Goal: Book appointment/travel/reservation

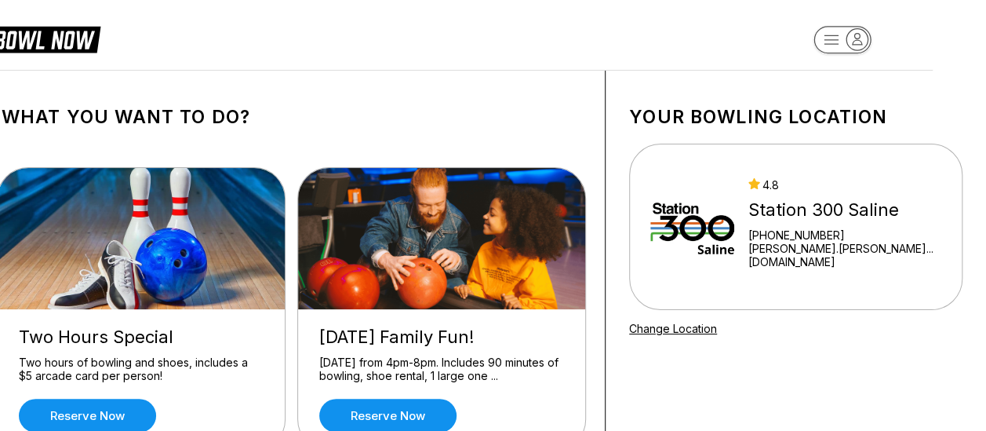
scroll to position [100, 0]
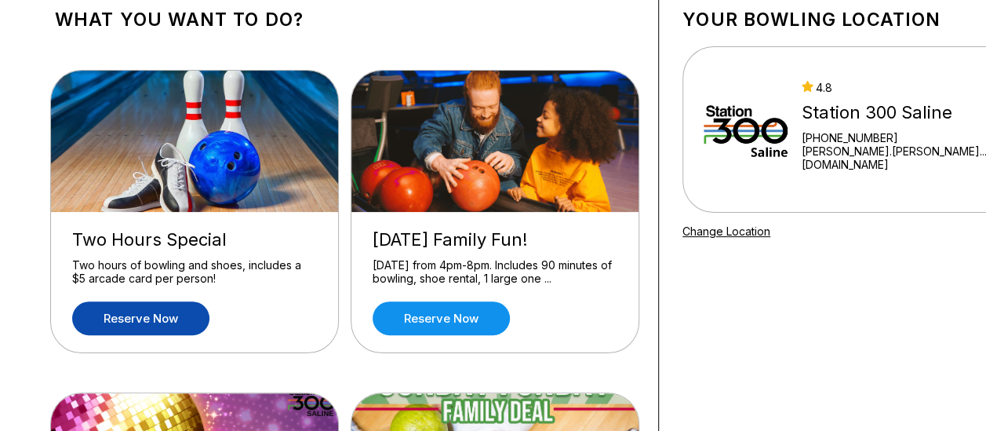
click at [129, 327] on link "Reserve now" at bounding box center [140, 318] width 137 height 34
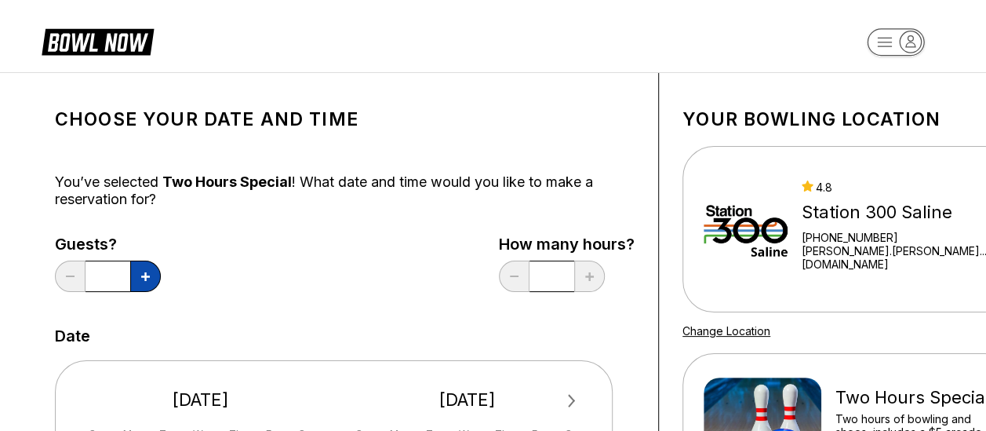
click at [160, 271] on button at bounding box center [145, 275] width 31 height 31
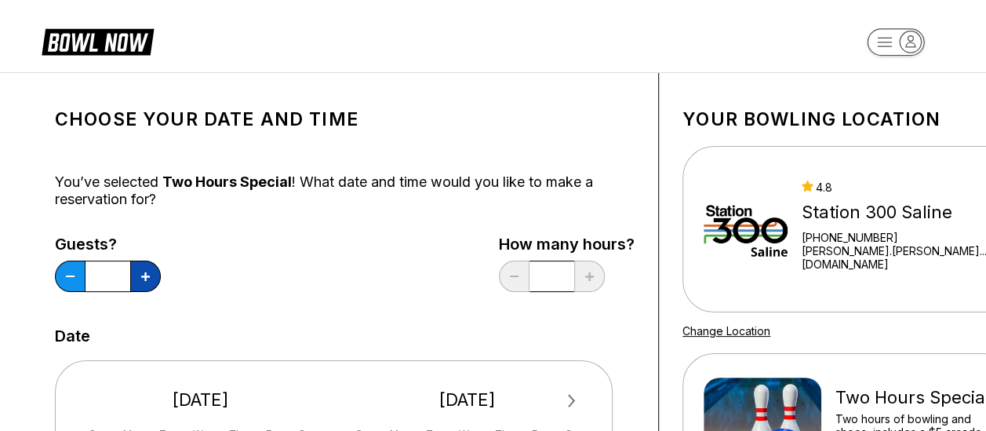
click at [160, 271] on button at bounding box center [145, 275] width 31 height 31
click at [75, 279] on button at bounding box center [70, 275] width 31 height 31
type input "*"
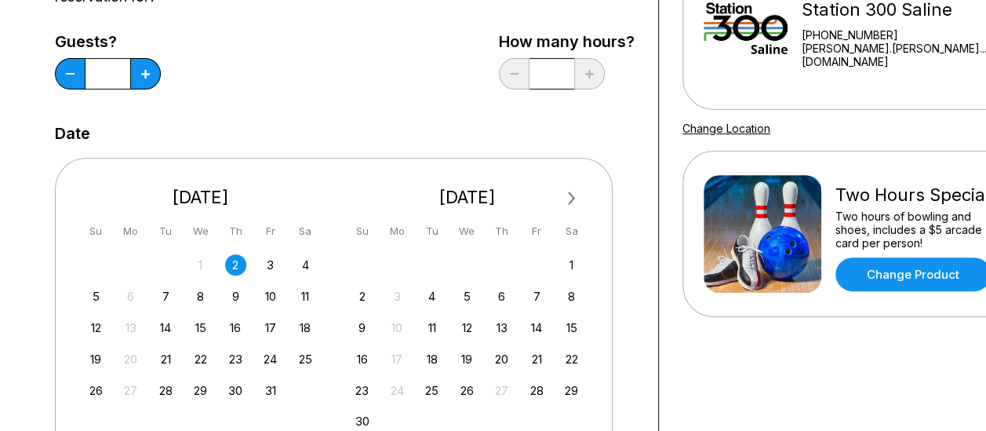
scroll to position [258, 0]
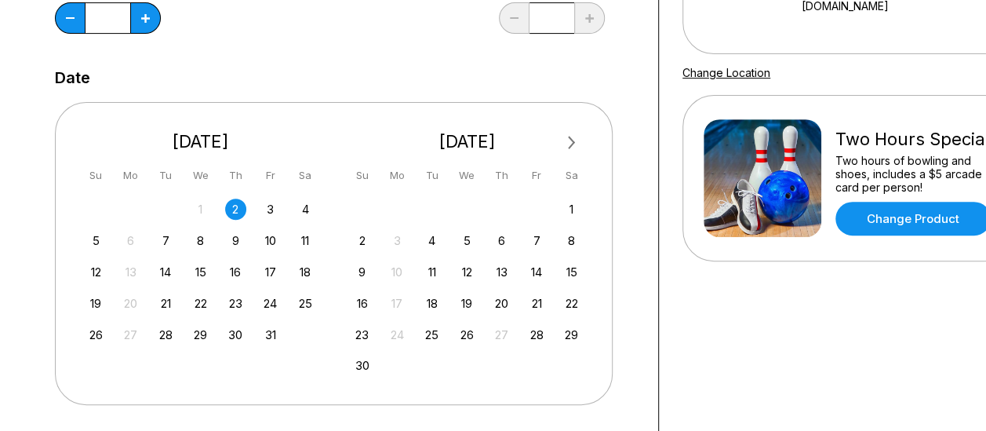
click at [173, 278] on div "12 13 14 15 16 17 18" at bounding box center [200, 271] width 235 height 24
click at [170, 275] on div "14" at bounding box center [165, 271] width 21 height 21
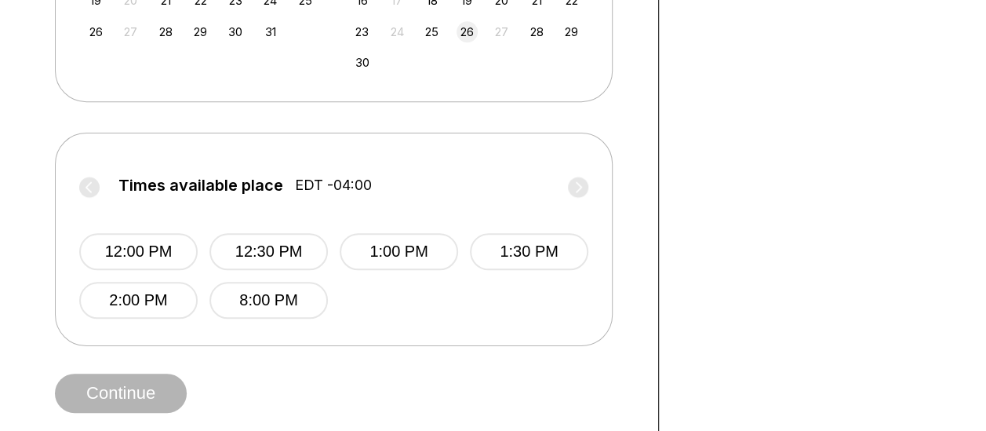
scroll to position [566, 0]
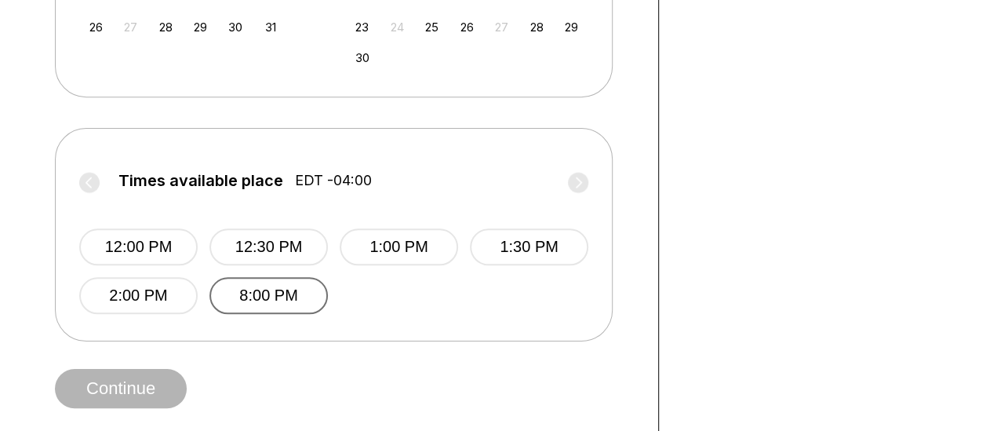
click at [264, 296] on button "8:00 PM" at bounding box center [268, 295] width 118 height 37
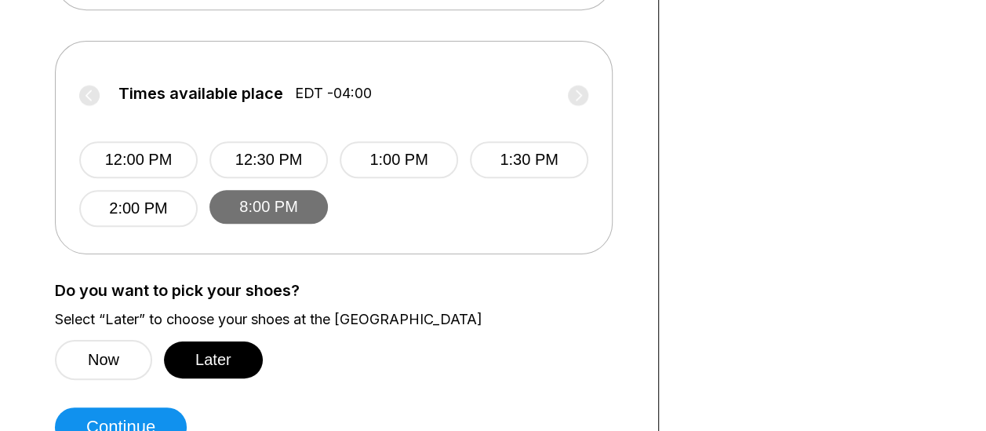
scroll to position [691, 0]
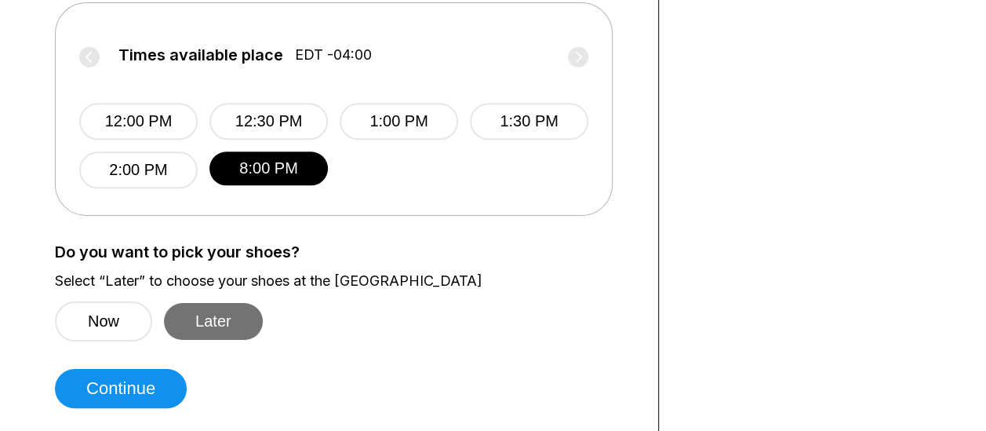
click at [234, 315] on button "Later" at bounding box center [213, 321] width 99 height 37
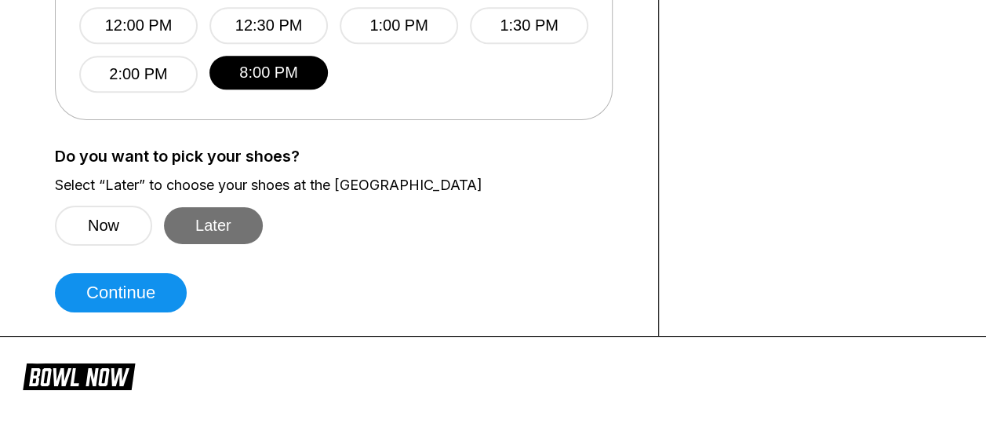
scroll to position [793, 0]
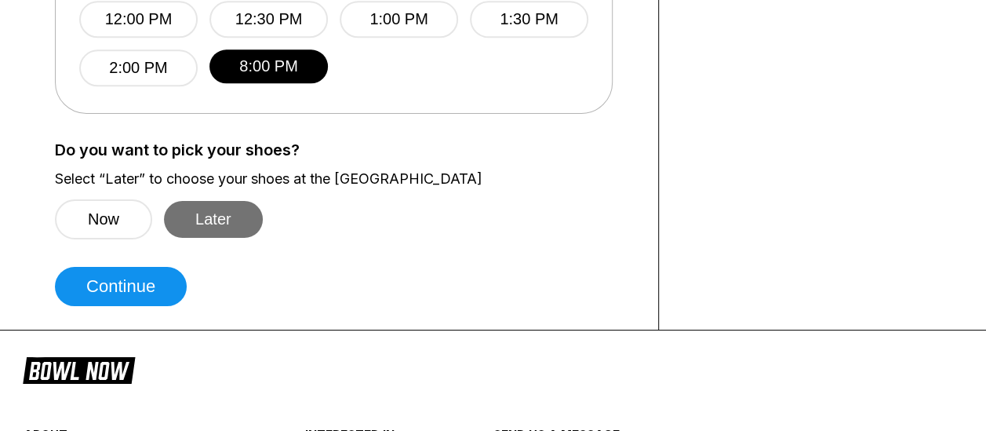
click at [226, 227] on button "Later" at bounding box center [213, 219] width 99 height 37
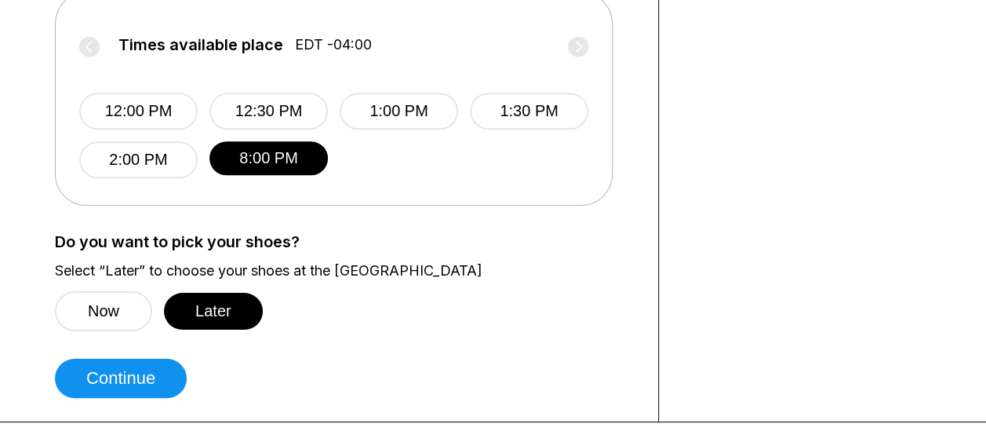
scroll to position [712, 0]
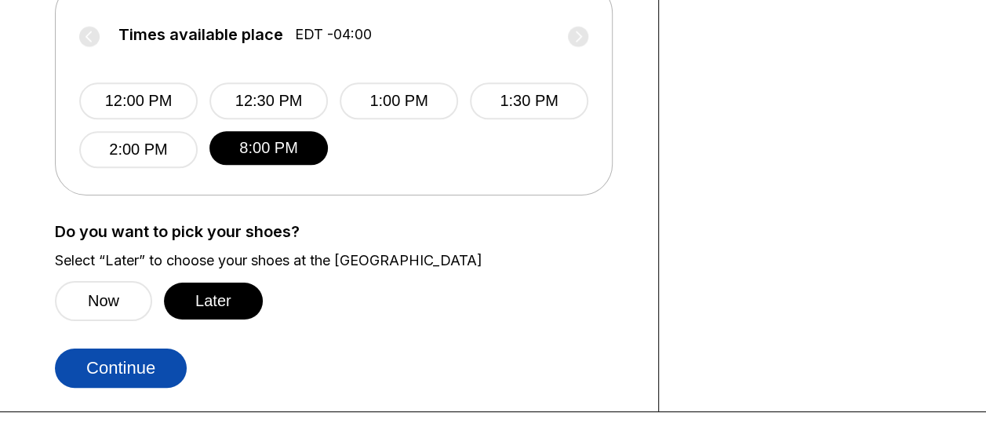
click at [132, 377] on button "Continue" at bounding box center [121, 367] width 132 height 39
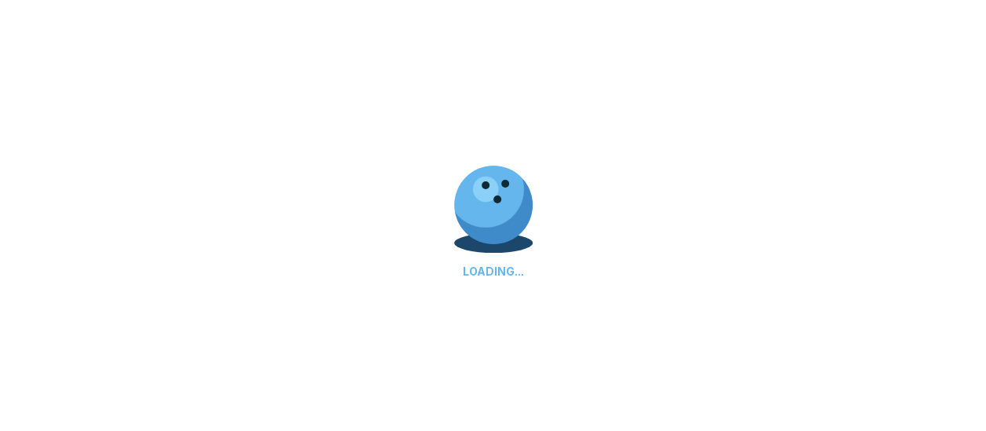
select select "**"
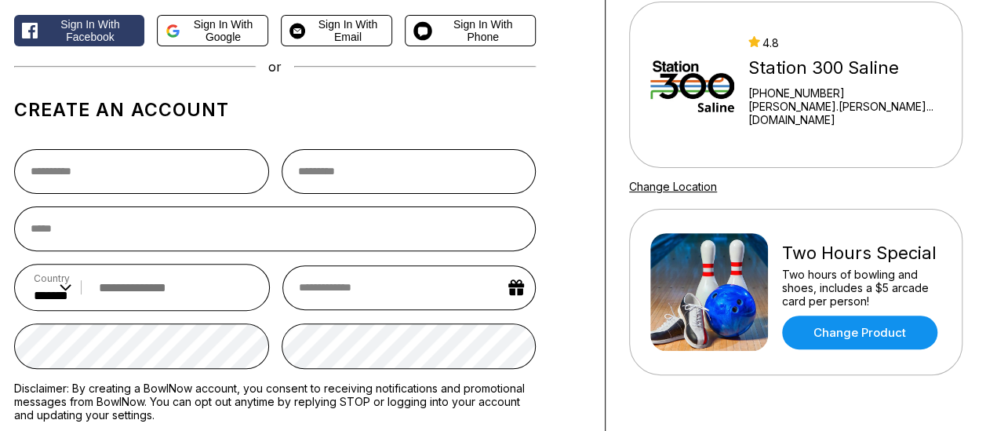
scroll to position [0, 53]
